Goal: Information Seeking & Learning: Stay updated

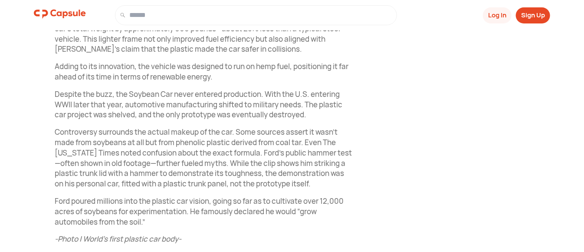
scroll to position [521, 0]
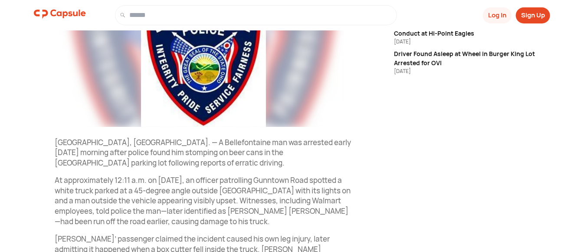
scroll to position [146, 0]
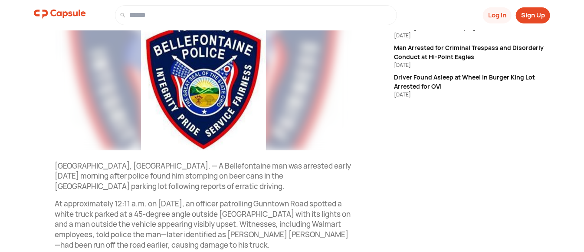
drag, startPoint x: 510, startPoint y: 64, endPoint x: 286, endPoint y: 153, distance: 241.4
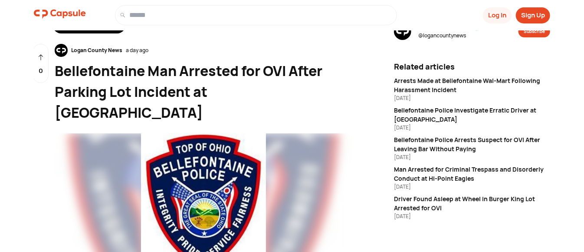
scroll to position [0, 0]
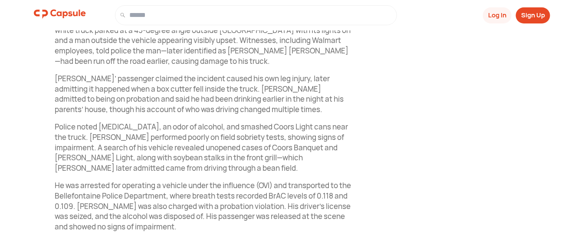
scroll to position [349, 0]
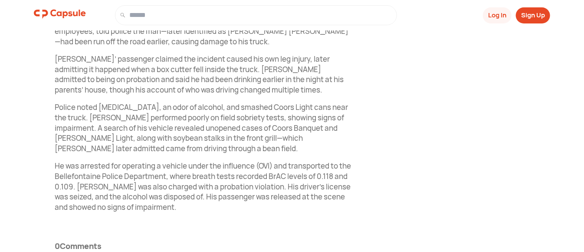
drag, startPoint x: 53, startPoint y: 116, endPoint x: 109, endPoint y: 248, distance: 143.4
copy div "Loremipsumdol, SI. — A Consecteturad eli sed doeiusmo tempo Incidi utlabor etdo…"
